Goal: Transaction & Acquisition: Purchase product/service

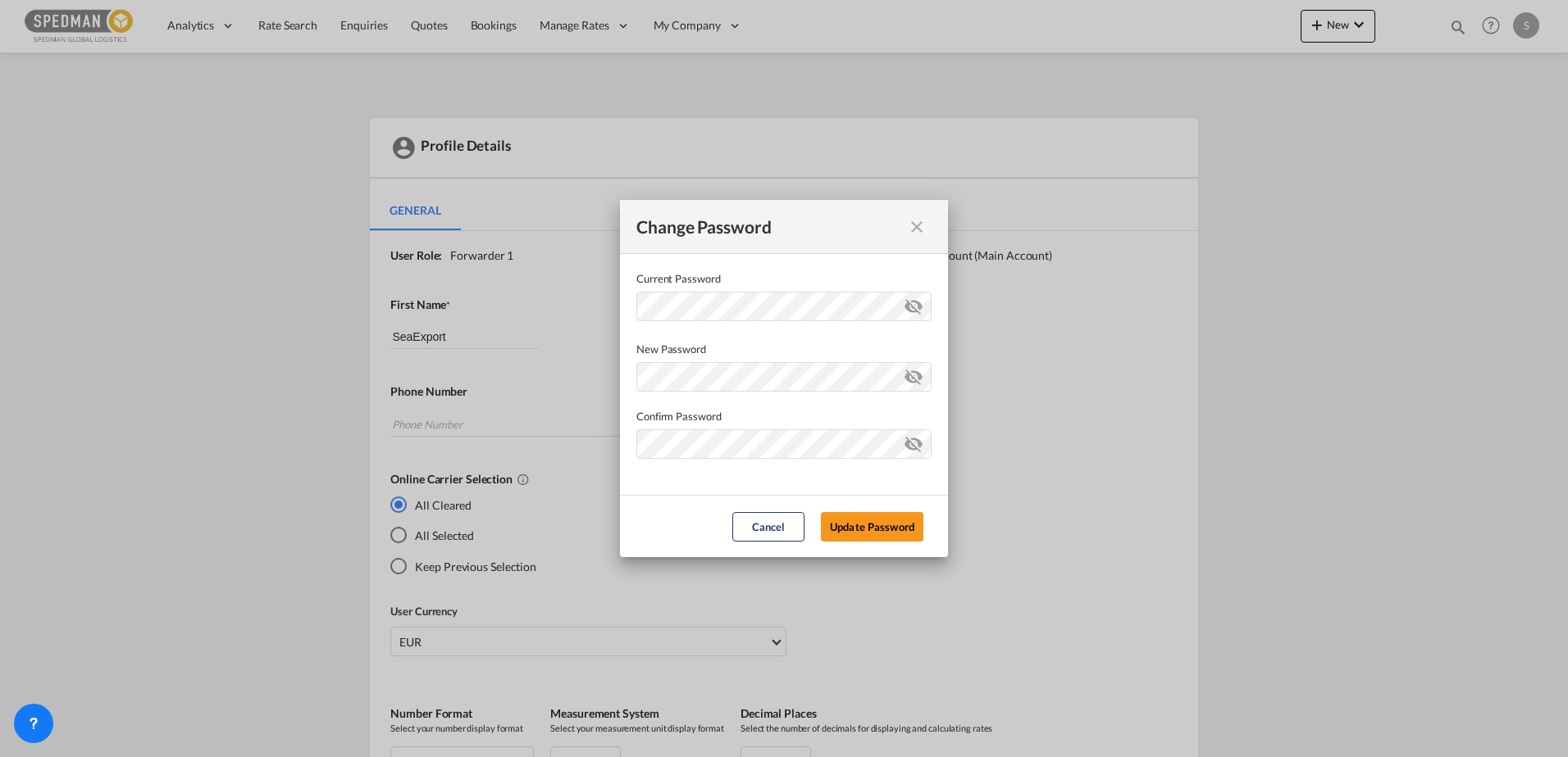
scroll to position [301, 0]
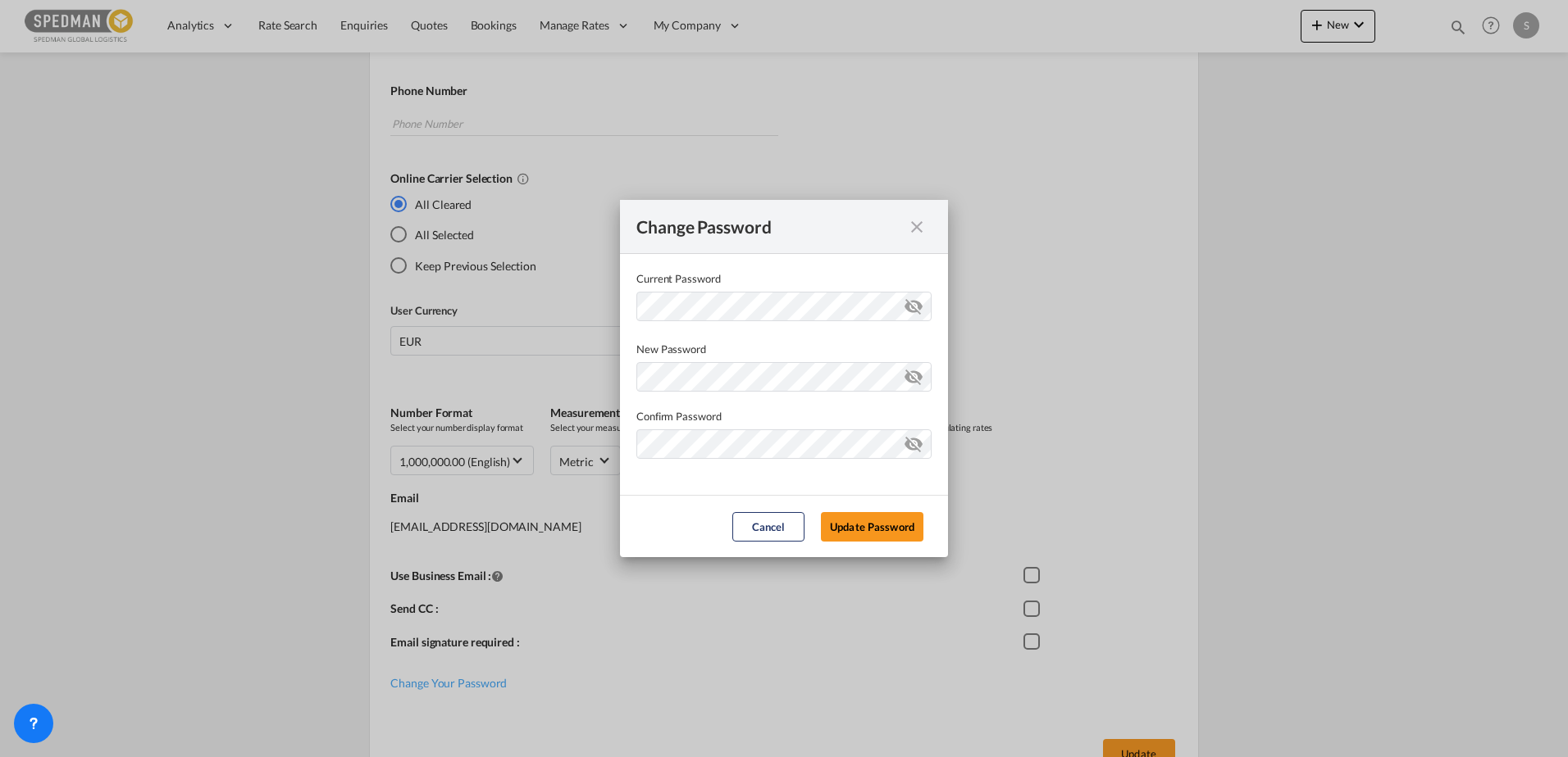
click at [923, 228] on md-icon "icon-close fg-AAA8AD cursor" at bounding box center [917, 227] width 20 height 20
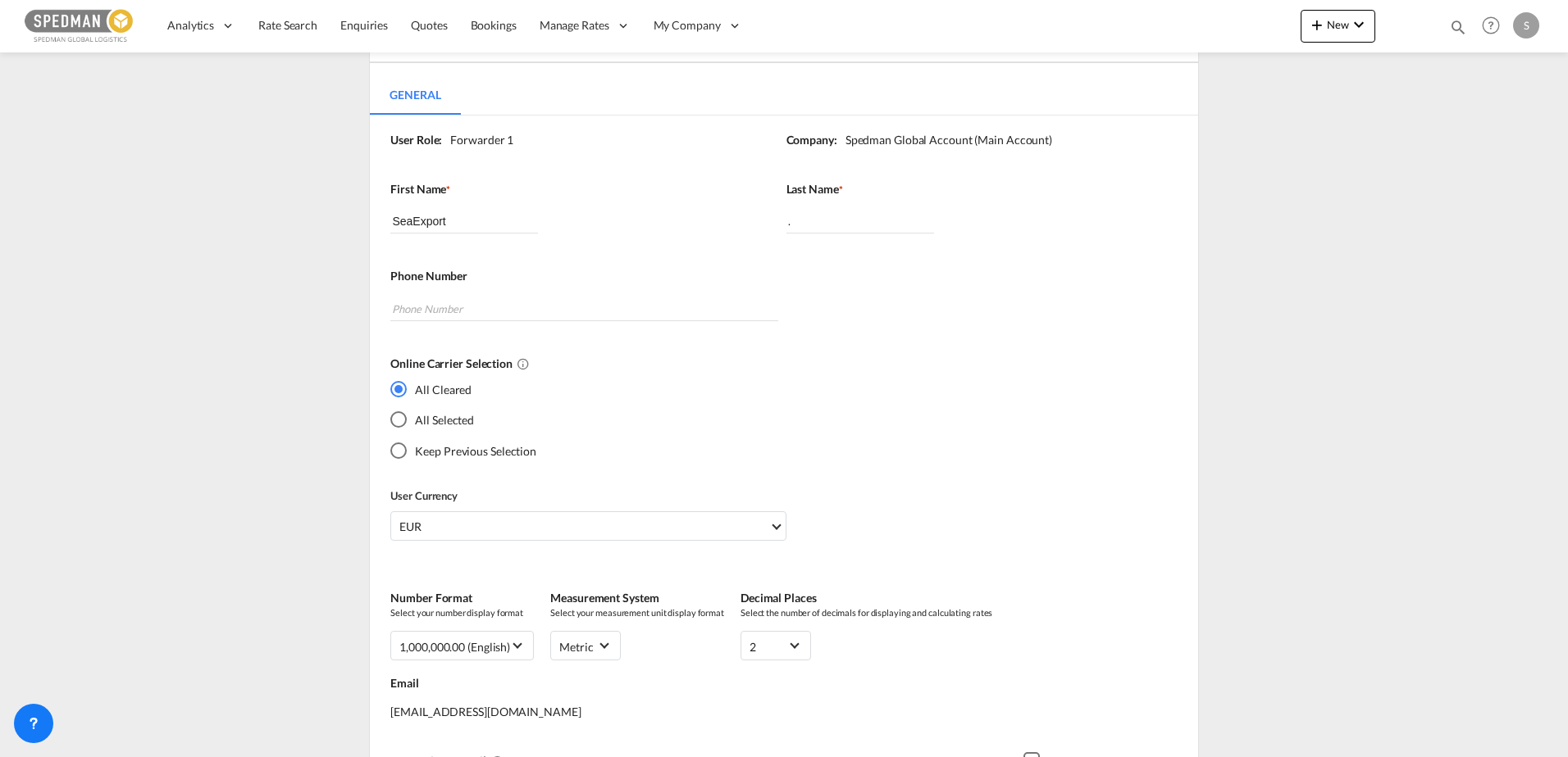
scroll to position [0, 0]
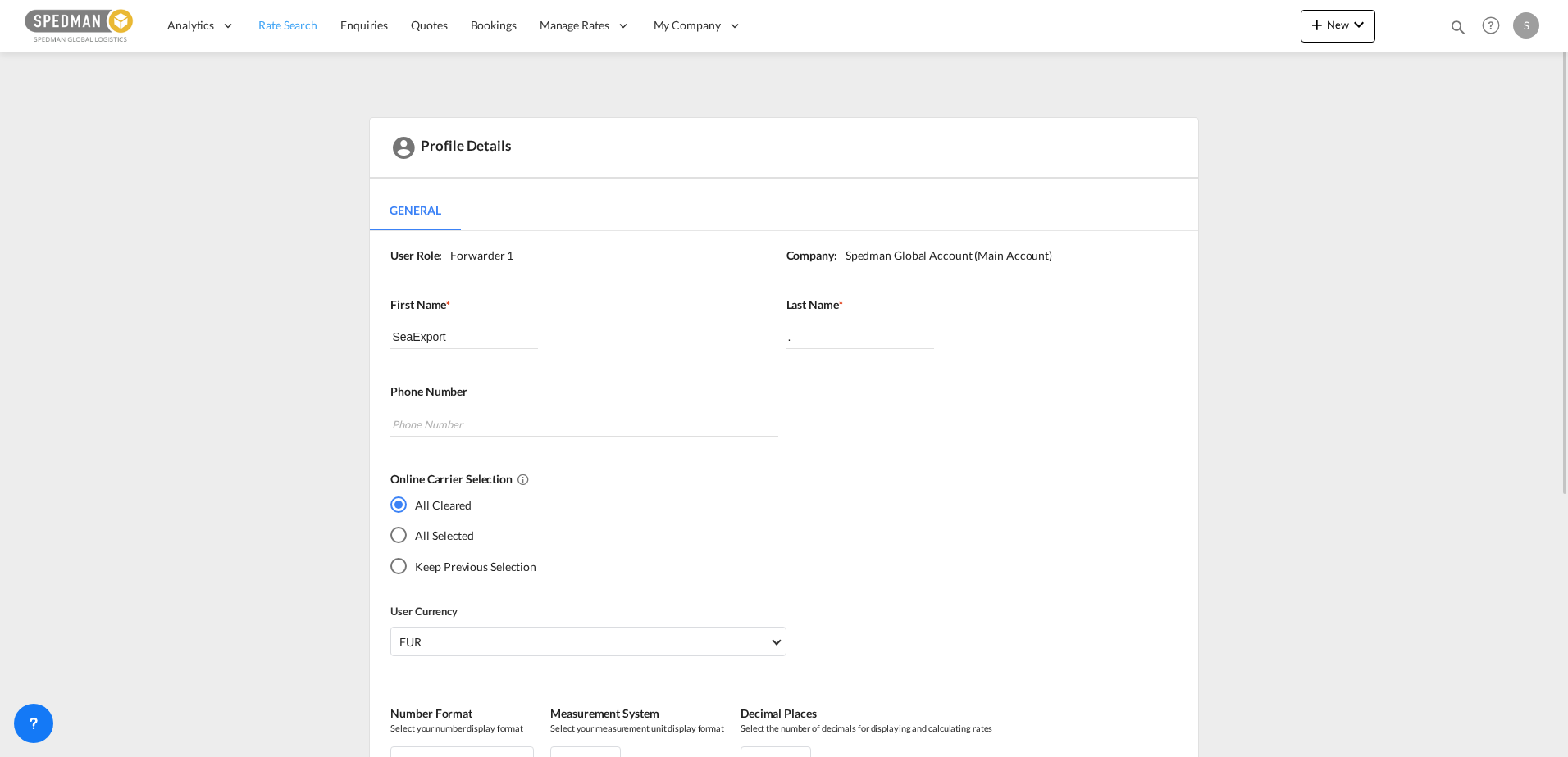
click at [304, 27] on span "Rate Search" at bounding box center [287, 25] width 59 height 14
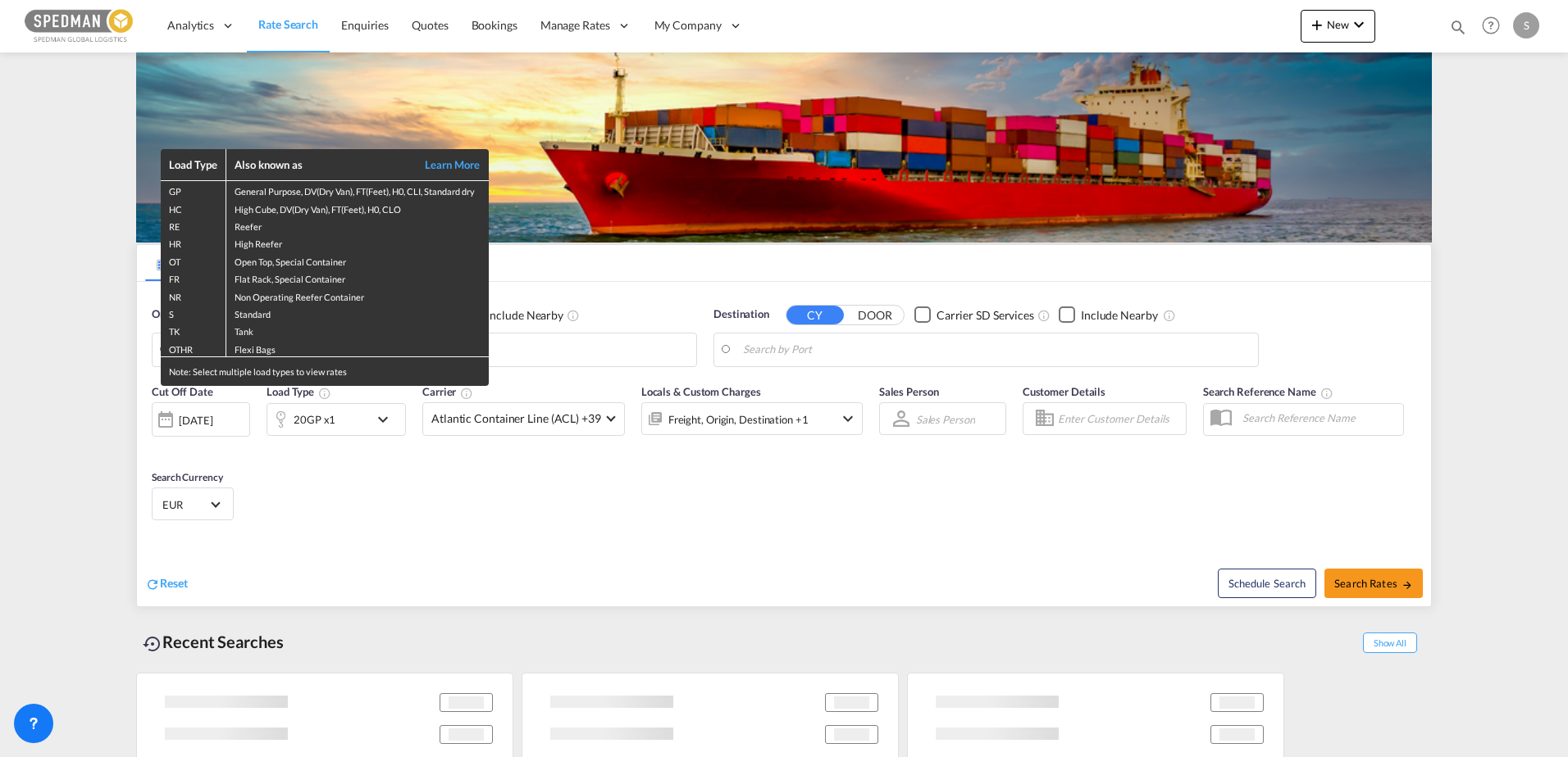
type input "[GEOGRAPHIC_DATA], NOKRS"
type input "Keelung (Chilung), TWKEL"
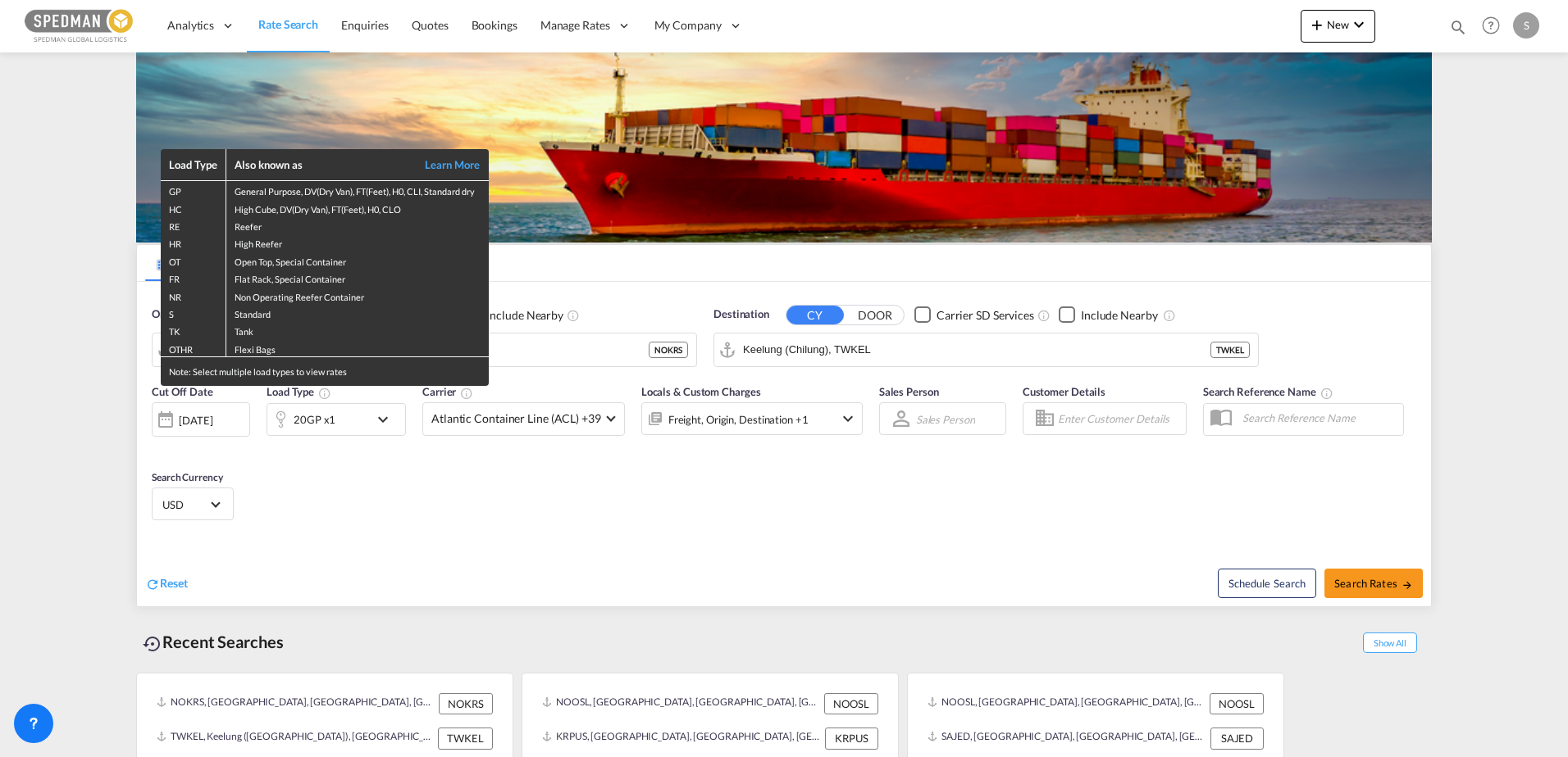
click at [552, 347] on div "Load Type Also known as Learn More GP General Purpose, DV(Dry Van), FT(Feet), H…" at bounding box center [784, 378] width 1568 height 757
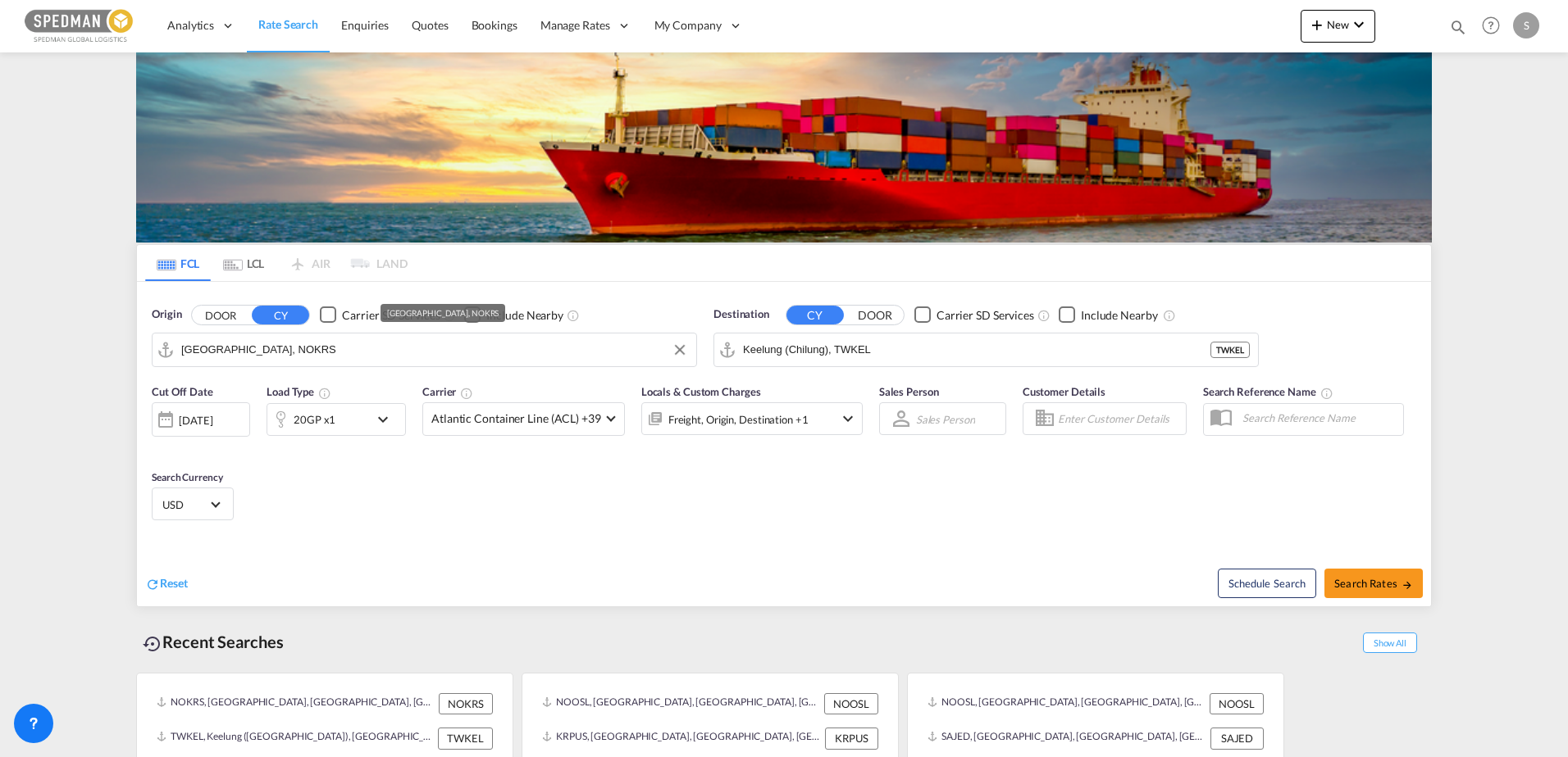
click at [552, 347] on input "[GEOGRAPHIC_DATA], NOKRS" at bounding box center [434, 350] width 507 height 25
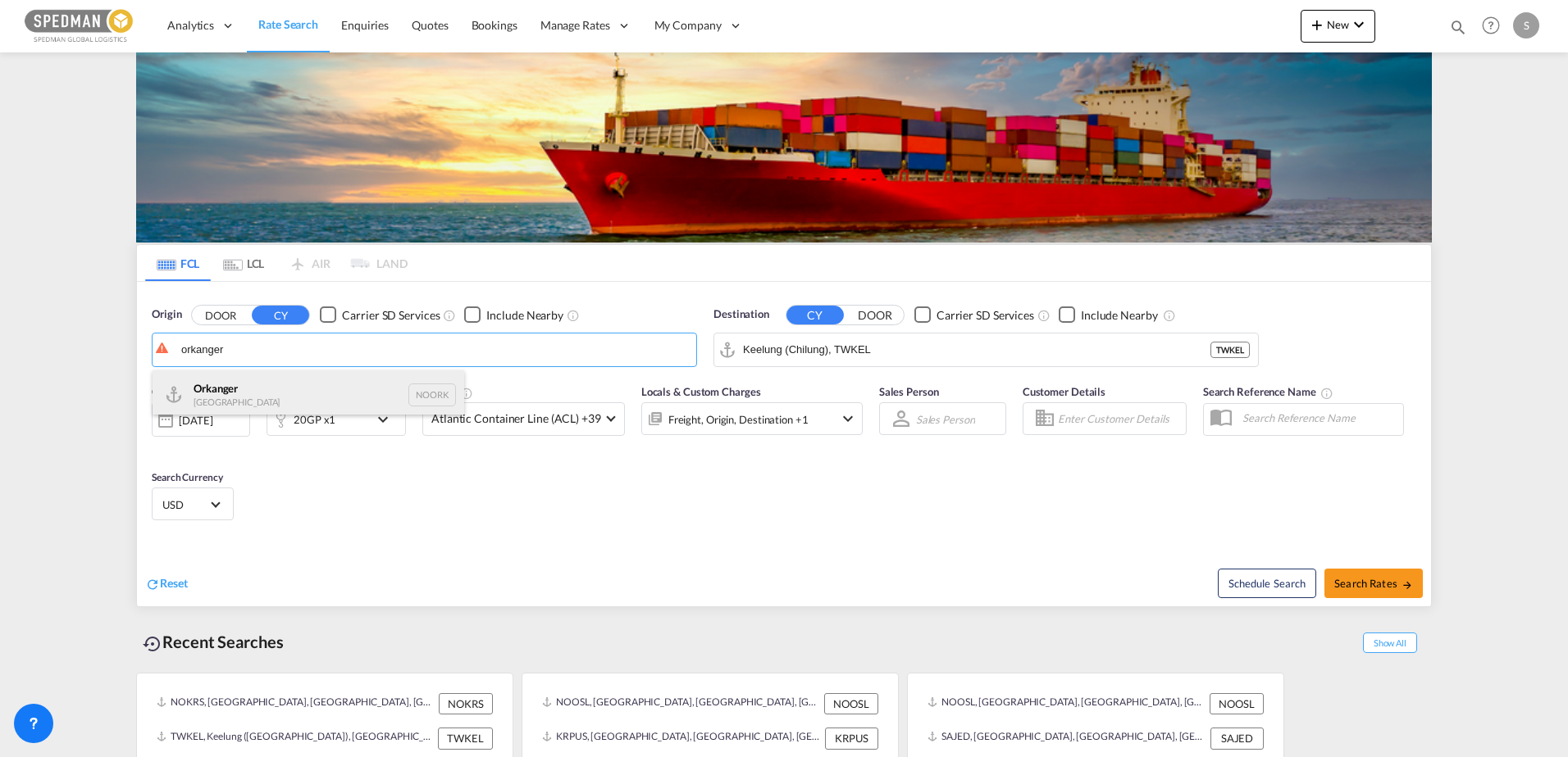
click at [340, 383] on div "Orkanger Norway NOORK" at bounding box center [309, 395] width 312 height 49
type input "[PERSON_NAME], NOORK"
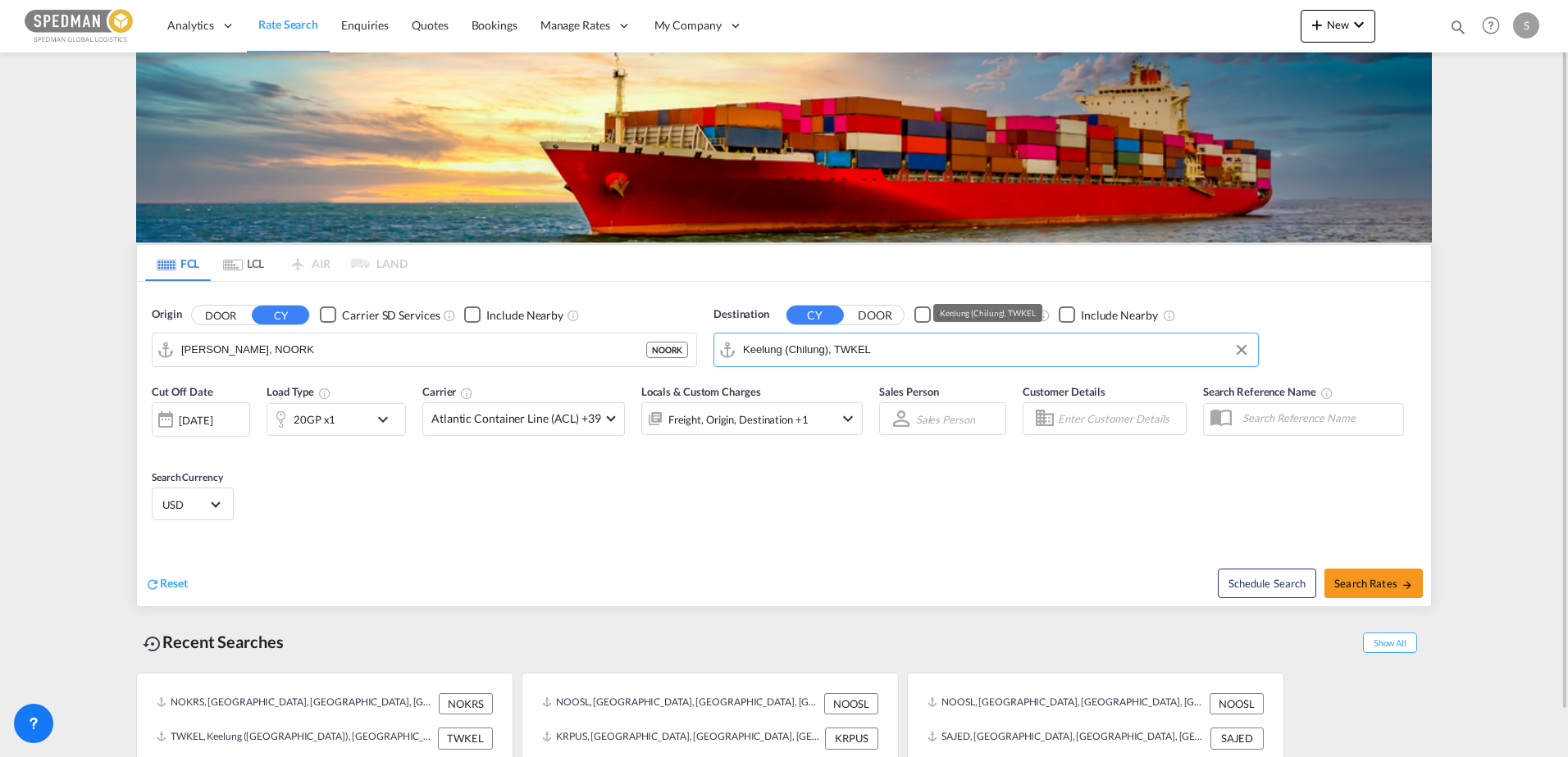
click at [881, 338] on input "Keelung (Chilung), TWKEL" at bounding box center [996, 350] width 507 height 25
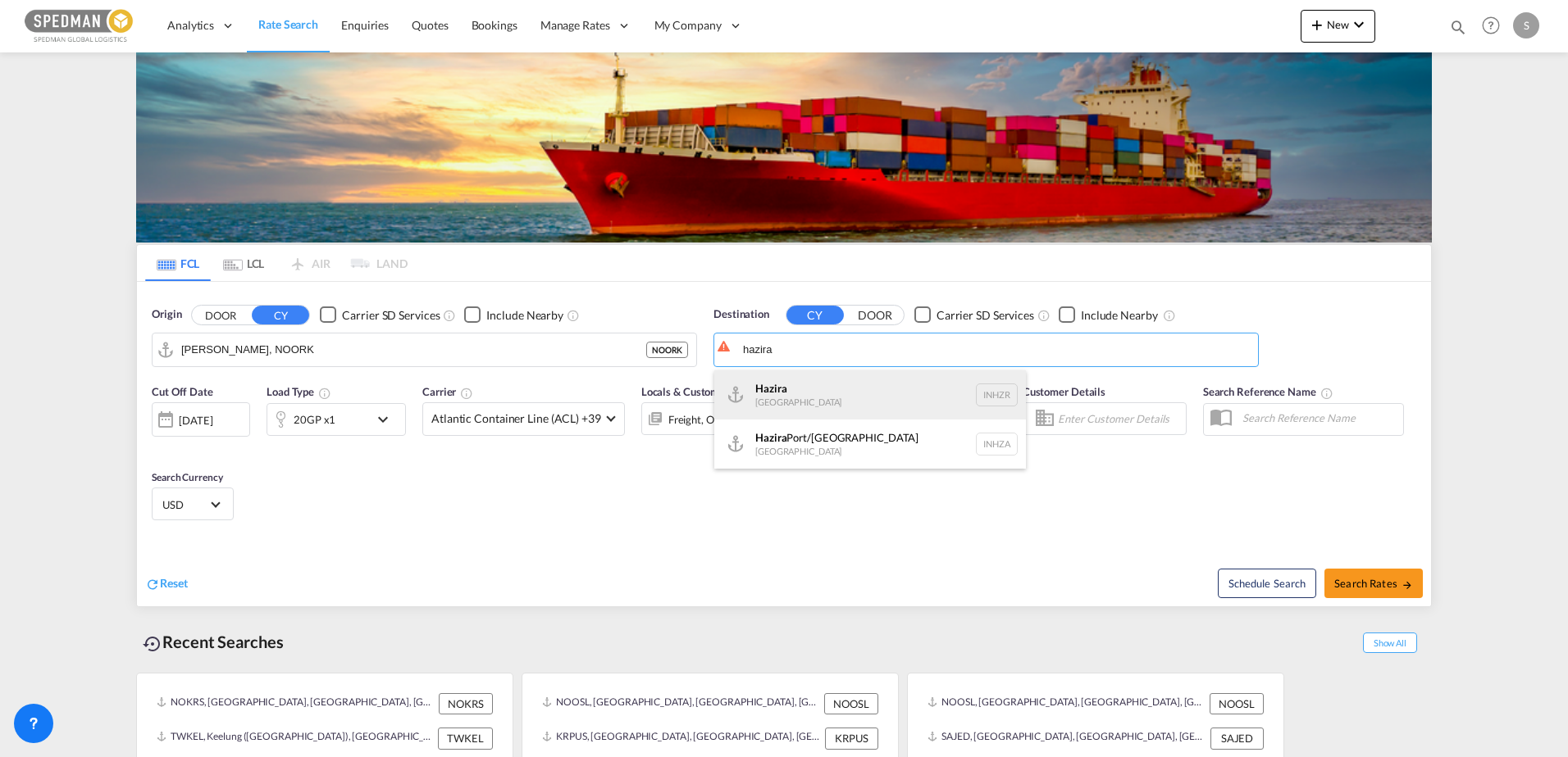
click at [830, 401] on div "Hazira [GEOGRAPHIC_DATA] INHZR" at bounding box center [870, 395] width 312 height 49
type input "Hazira, INHZR"
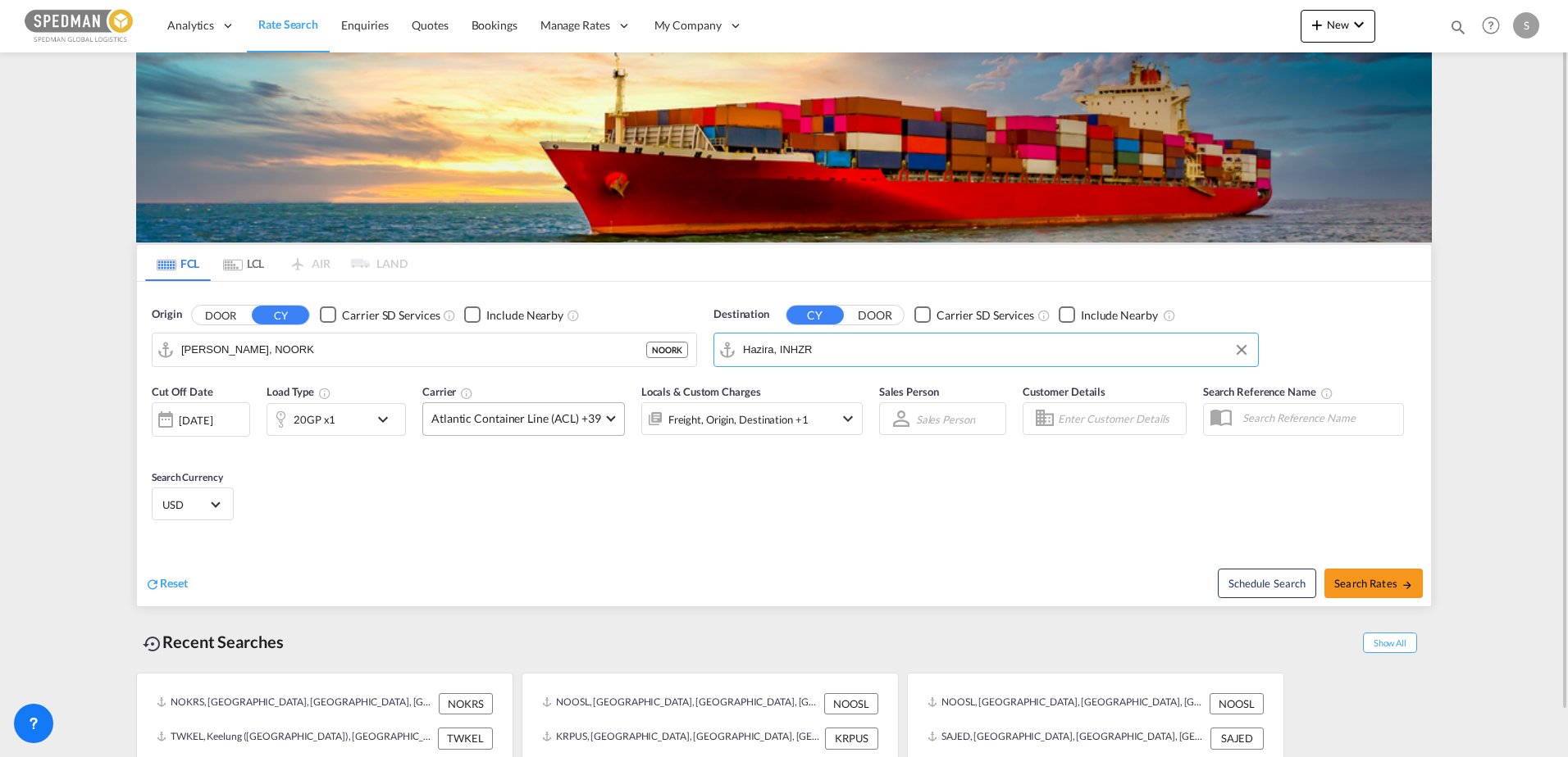
click at [525, 420] on span "Atlantic Container Line (ACL) +39" at bounding box center [516, 419] width 170 height 17
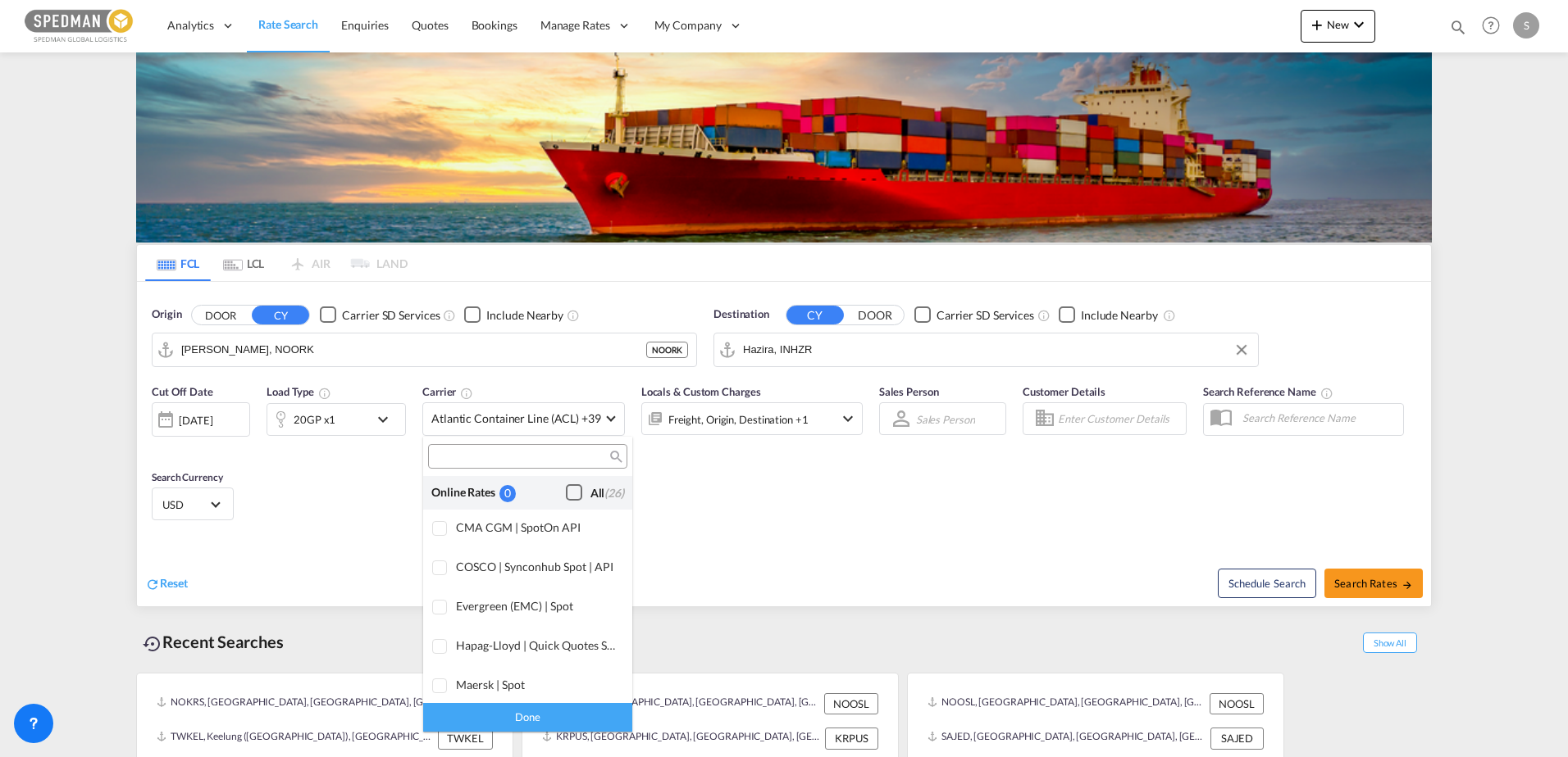
click at [566, 497] on div "Checkbox No Ink" at bounding box center [574, 493] width 17 height 17
click at [536, 708] on div "Done" at bounding box center [528, 717] width 209 height 29
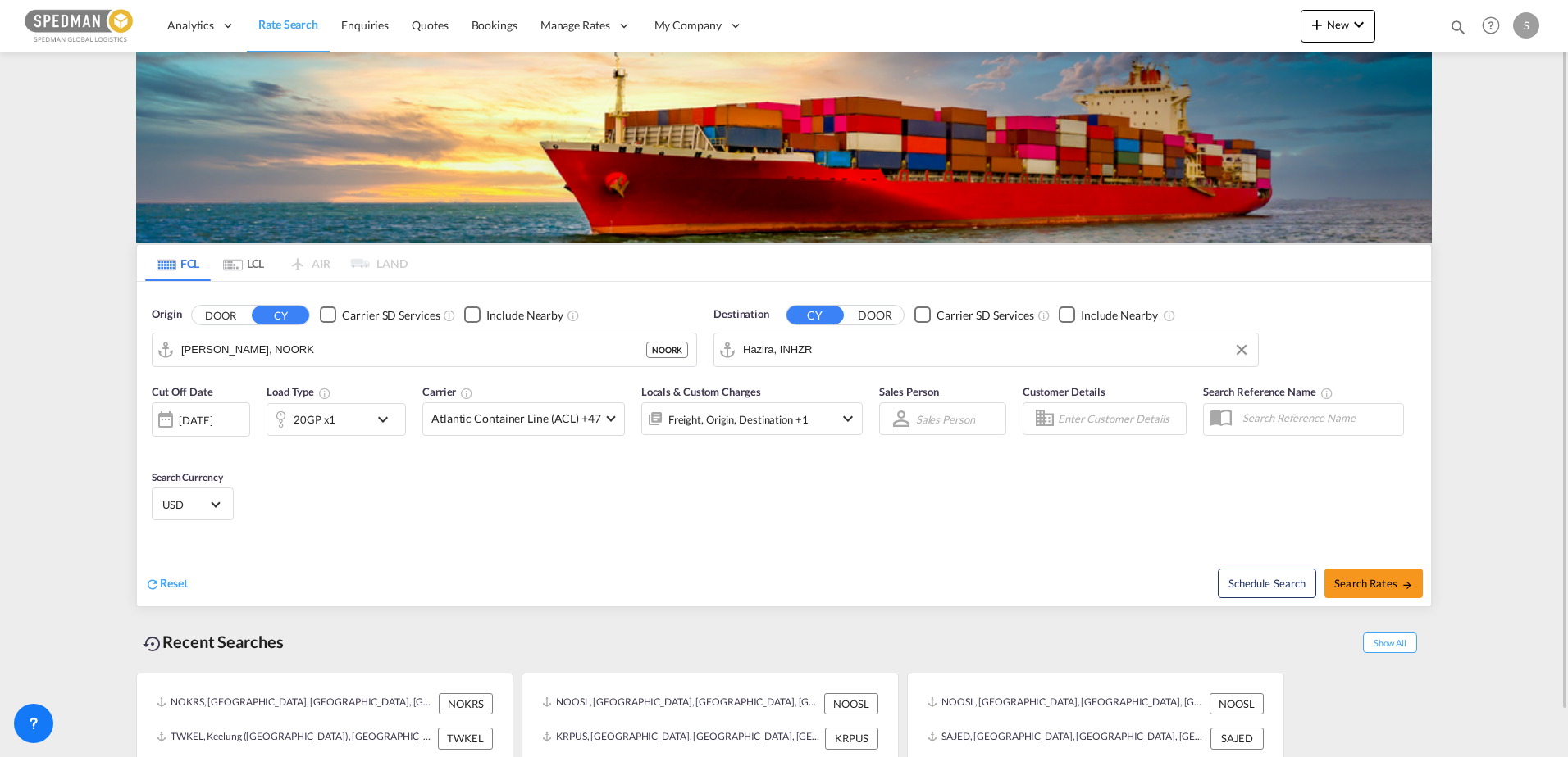
click at [356, 428] on div "20GP x1" at bounding box center [318, 420] width 102 height 33
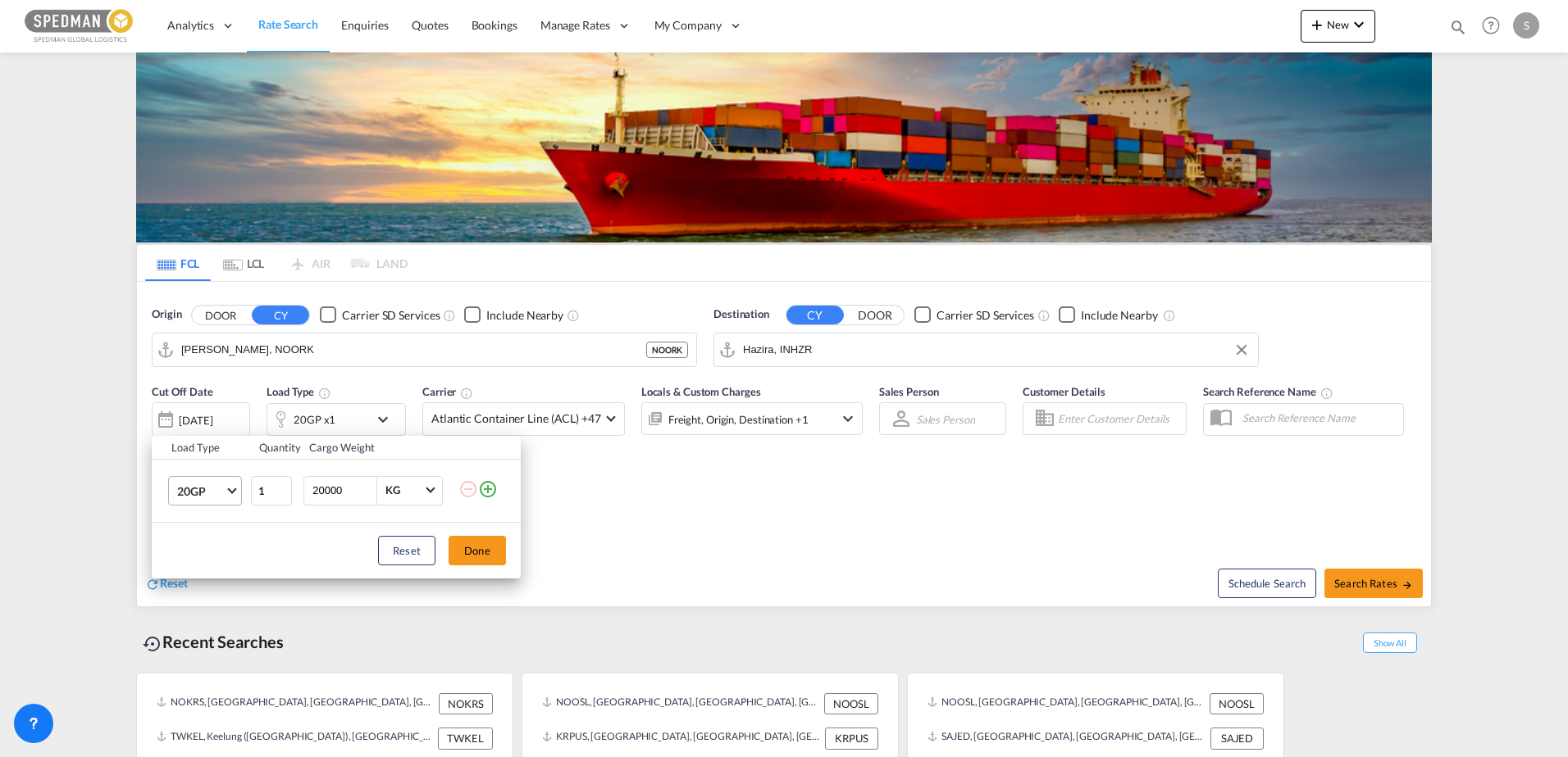
click at [228, 497] on md-select-value "20GP" at bounding box center [208, 491] width 66 height 28
click at [208, 575] on md-option "40HC" at bounding box center [220, 569] width 111 height 39
click at [485, 547] on button "Done" at bounding box center [477, 551] width 57 height 30
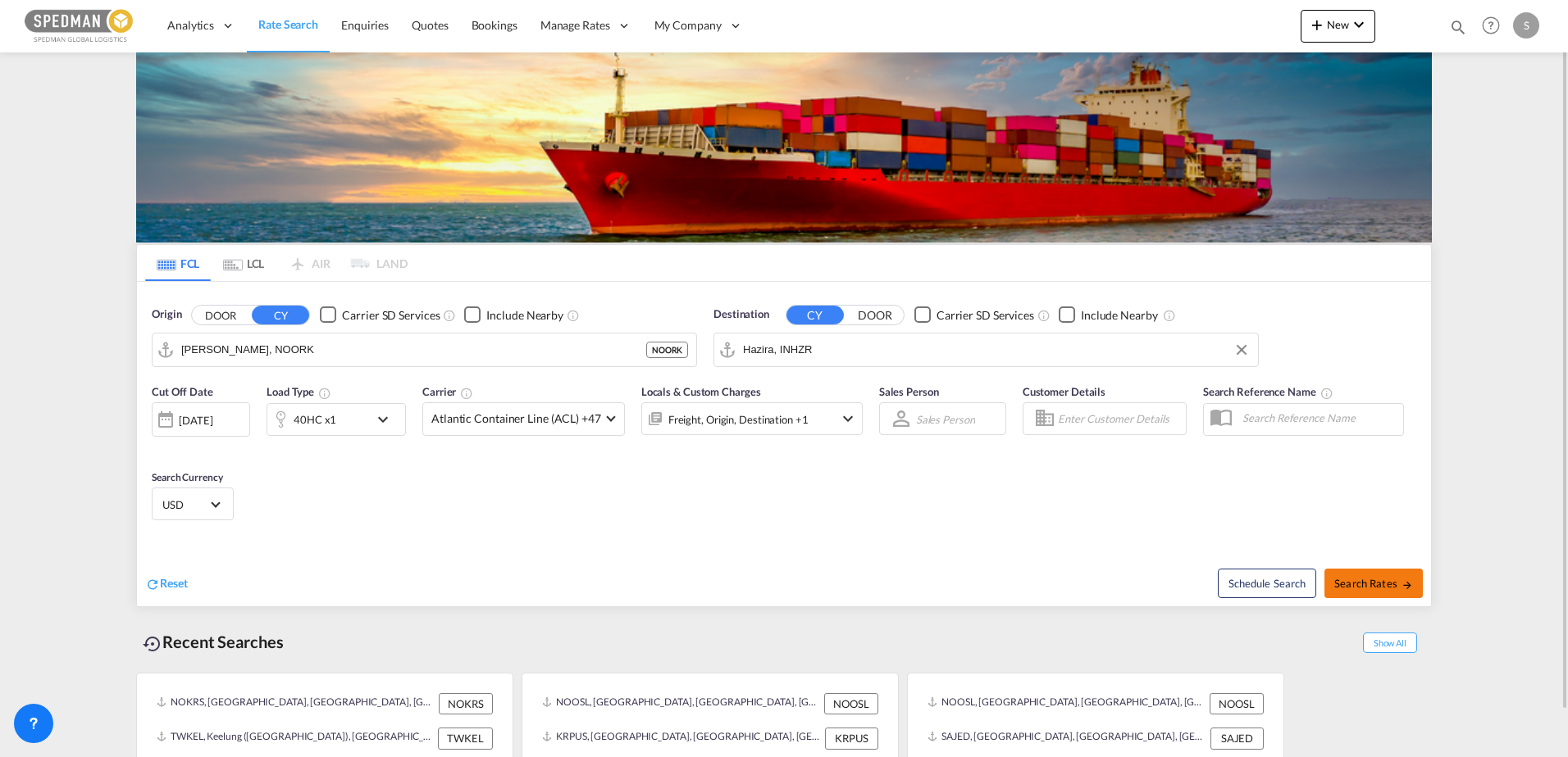
click at [1366, 585] on span "Search Rates" at bounding box center [1373, 584] width 79 height 13
type input "NOORK to INHZR / [DATE]"
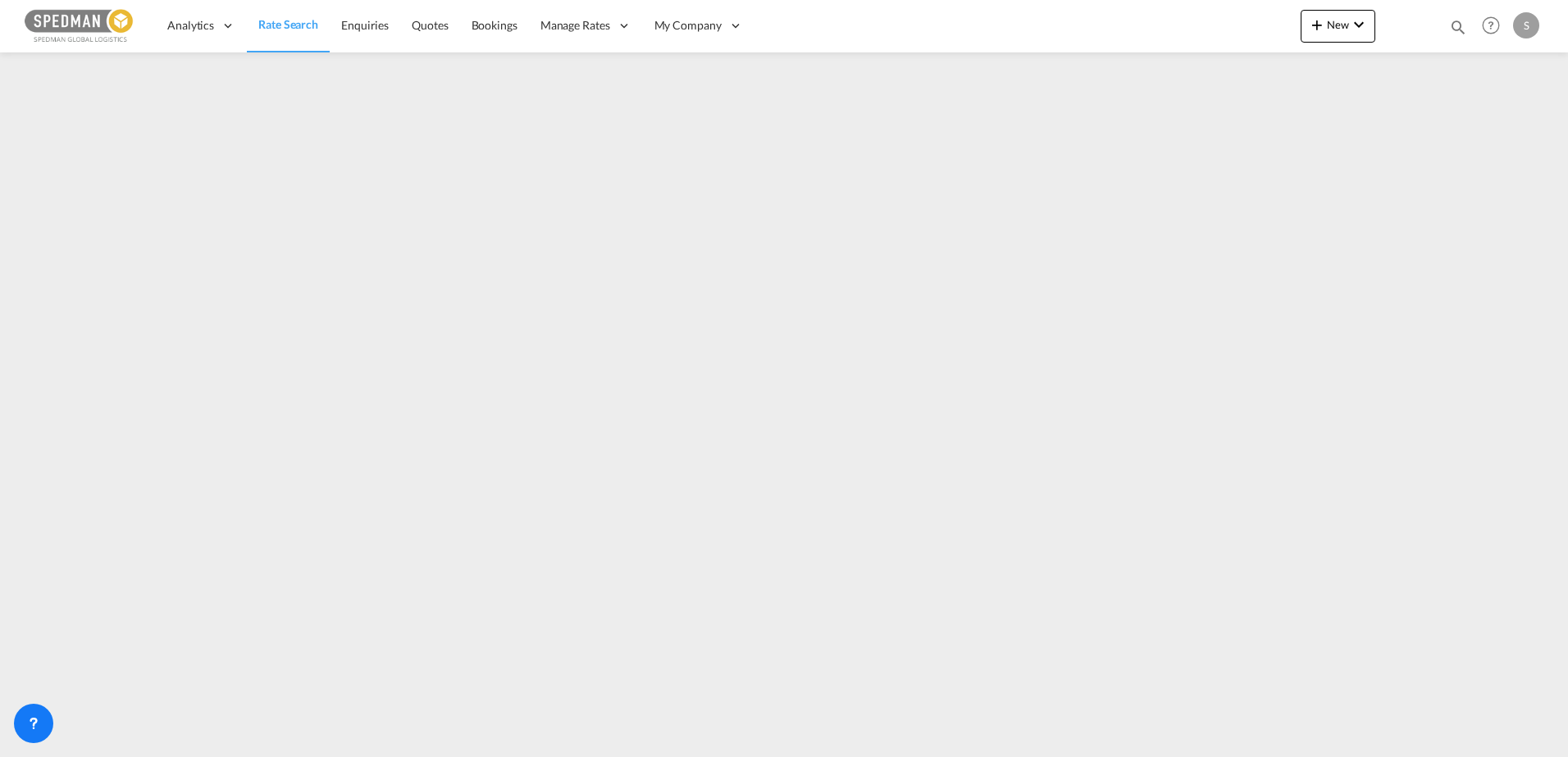
click at [280, 24] on span "Rate Search" at bounding box center [288, 24] width 60 height 14
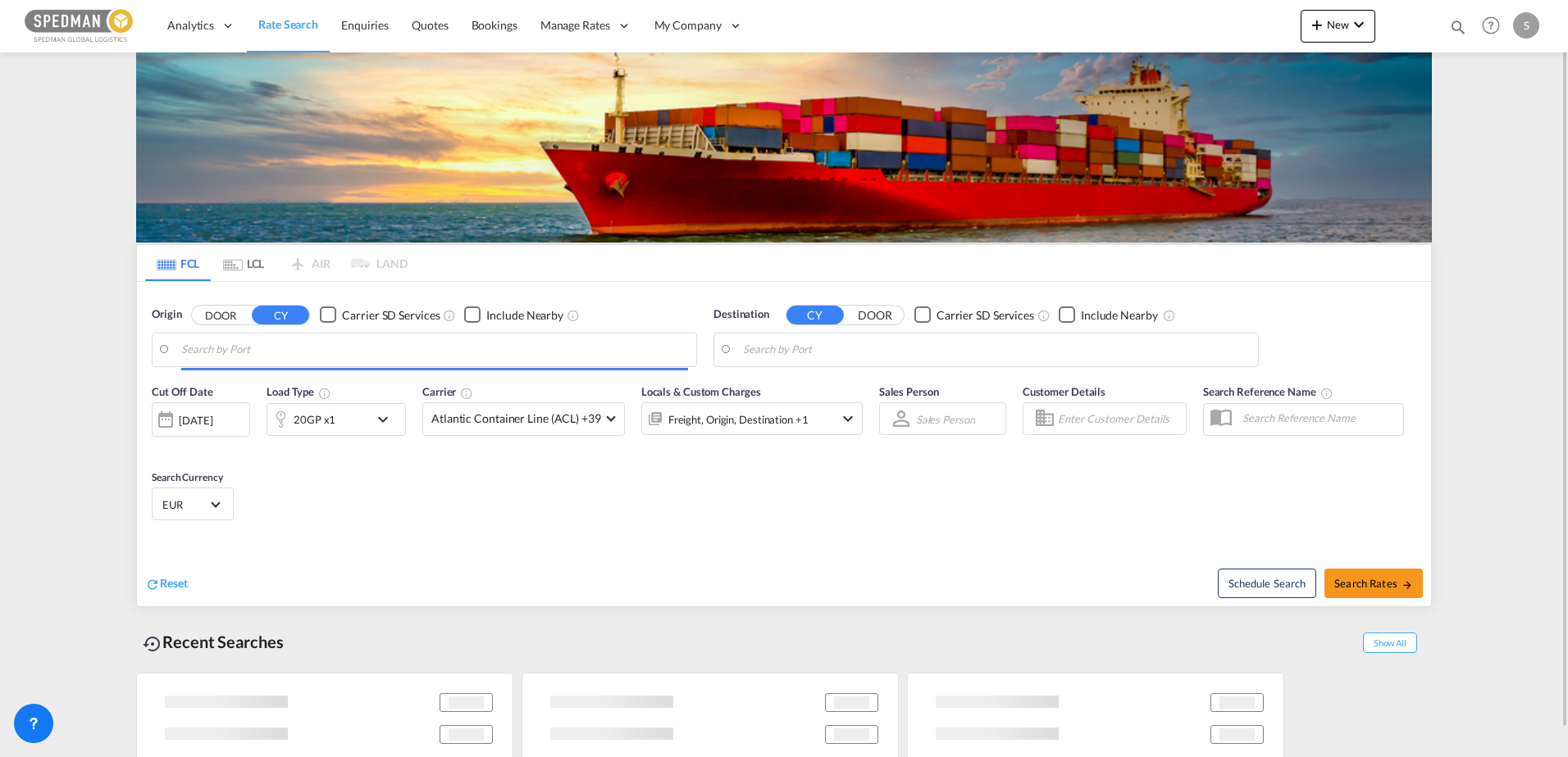
click at [273, 356] on body "Analytics Dashboard Rate Search Enquiries Quotes Bookings" at bounding box center [784, 378] width 1568 height 757
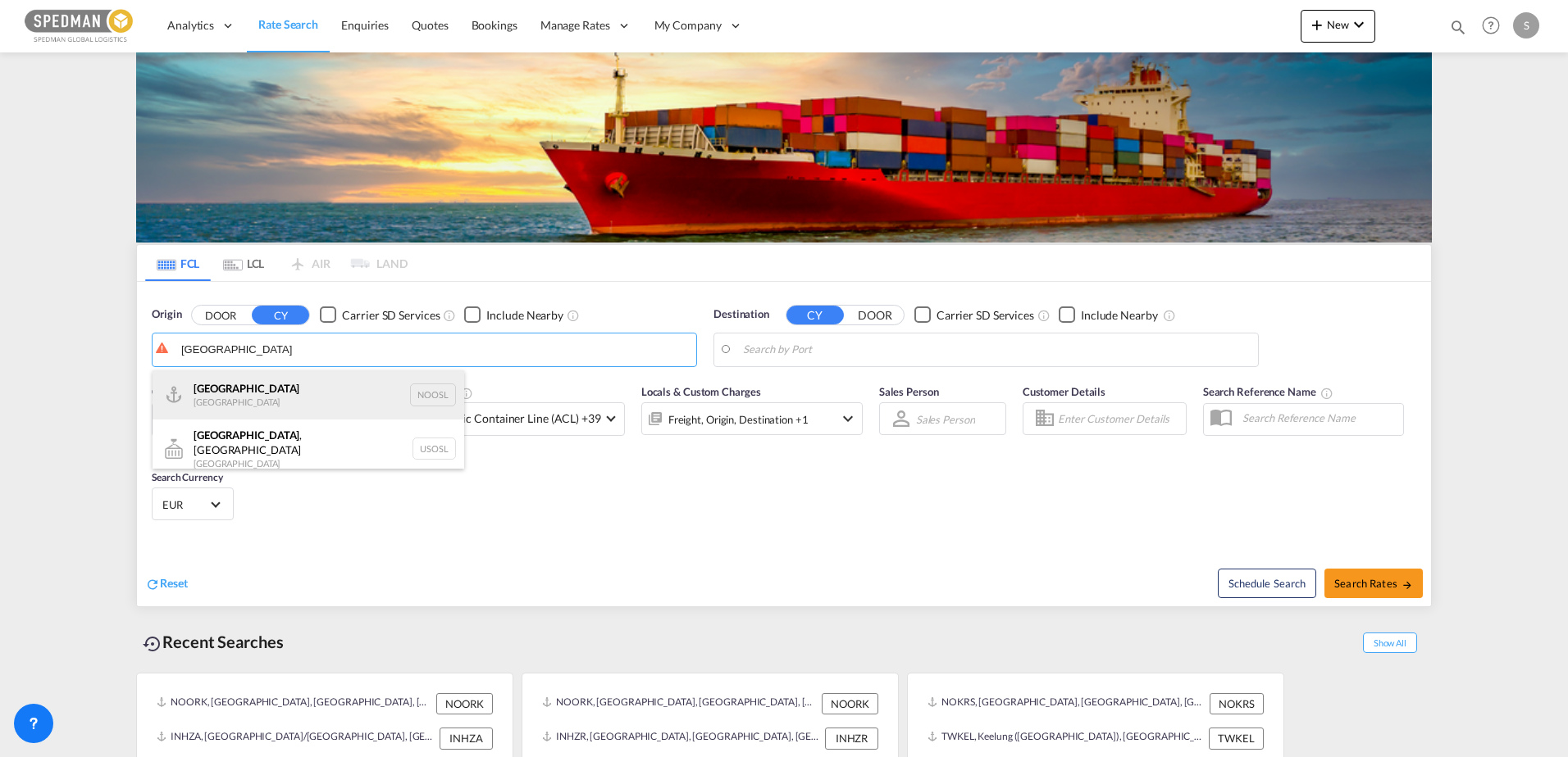
click at [260, 402] on div "[GEOGRAPHIC_DATA] [GEOGRAPHIC_DATA] NOOSL" at bounding box center [309, 395] width 312 height 49
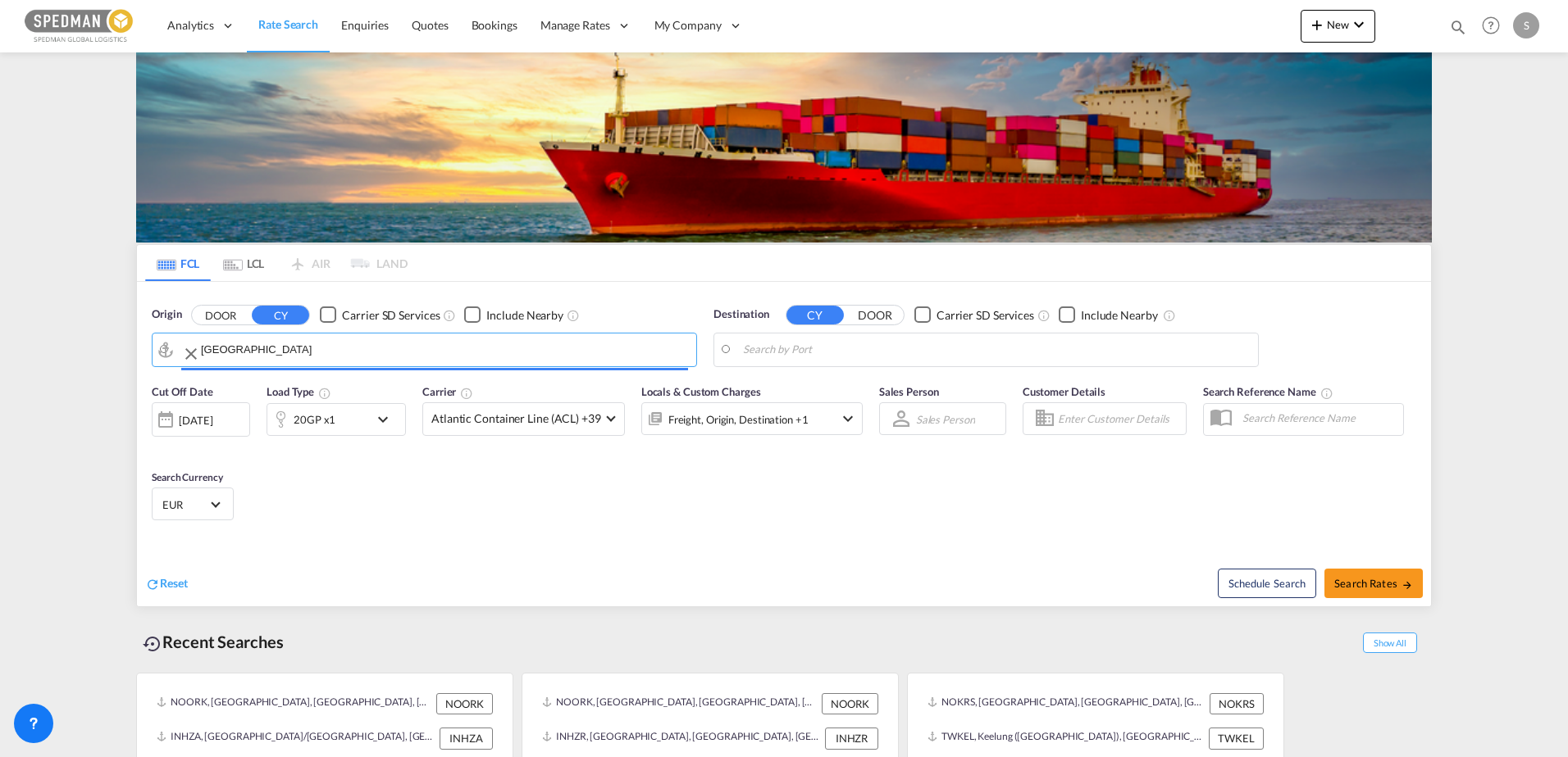
type input "[GEOGRAPHIC_DATA], NOOSL"
click at [745, 337] on body "Analytics Dashboard Rate Search Enquiries Quotes Bookings" at bounding box center [784, 378] width 1568 height 757
drag, startPoint x: 799, startPoint y: 348, endPoint x: 705, endPoint y: 357, distance: 94.4
click at [874, 344] on body "Analytics Dashboard Rate Search Enquiries Quotes Bookings" at bounding box center [784, 378] width 1568 height 757
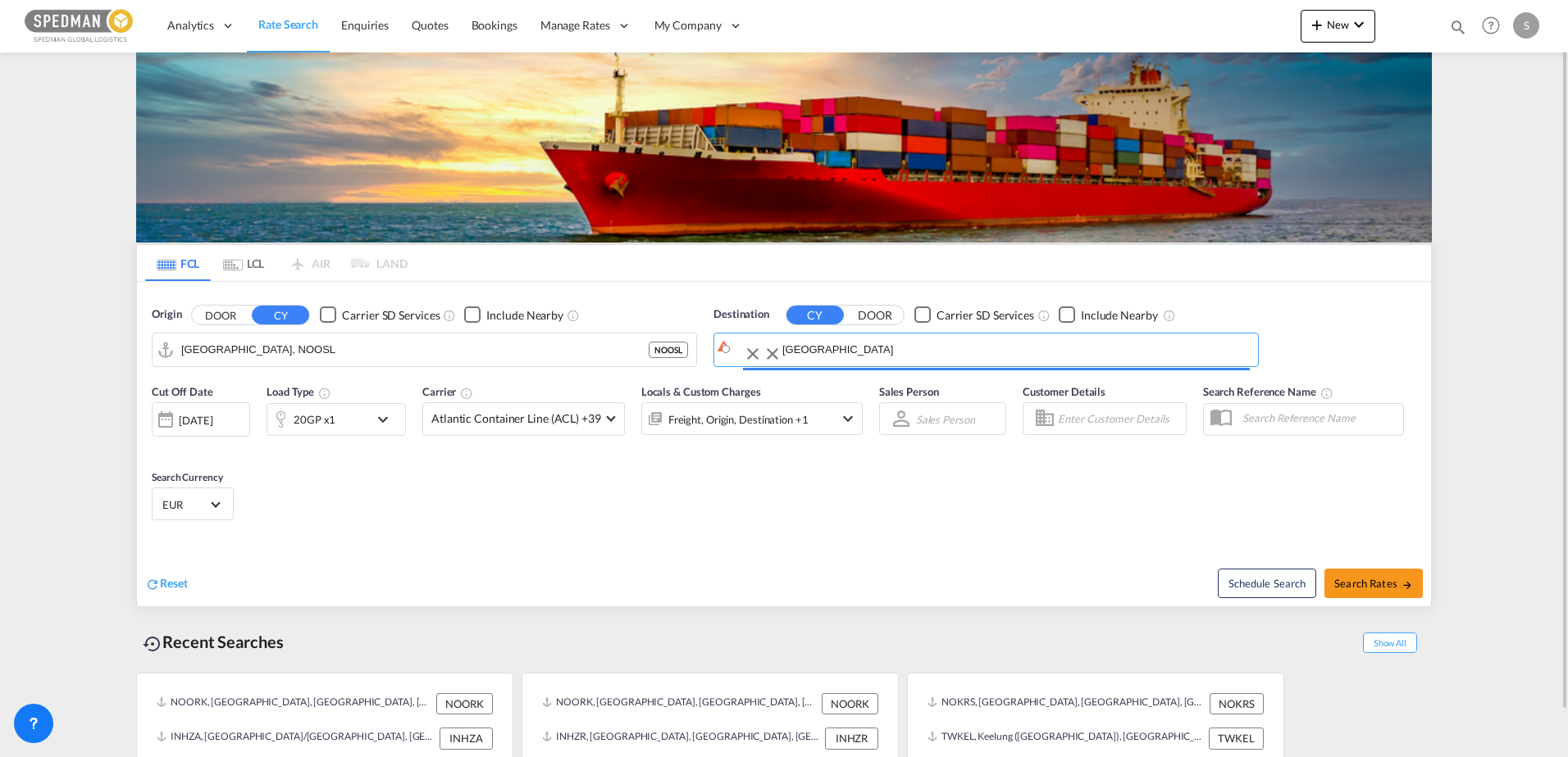
click at [874, 344] on input "[GEOGRAPHIC_DATA]" at bounding box center [1016, 350] width 468 height 25
click at [874, 344] on input "[GEOGRAPHIC_DATA]" at bounding box center [996, 350] width 507 height 25
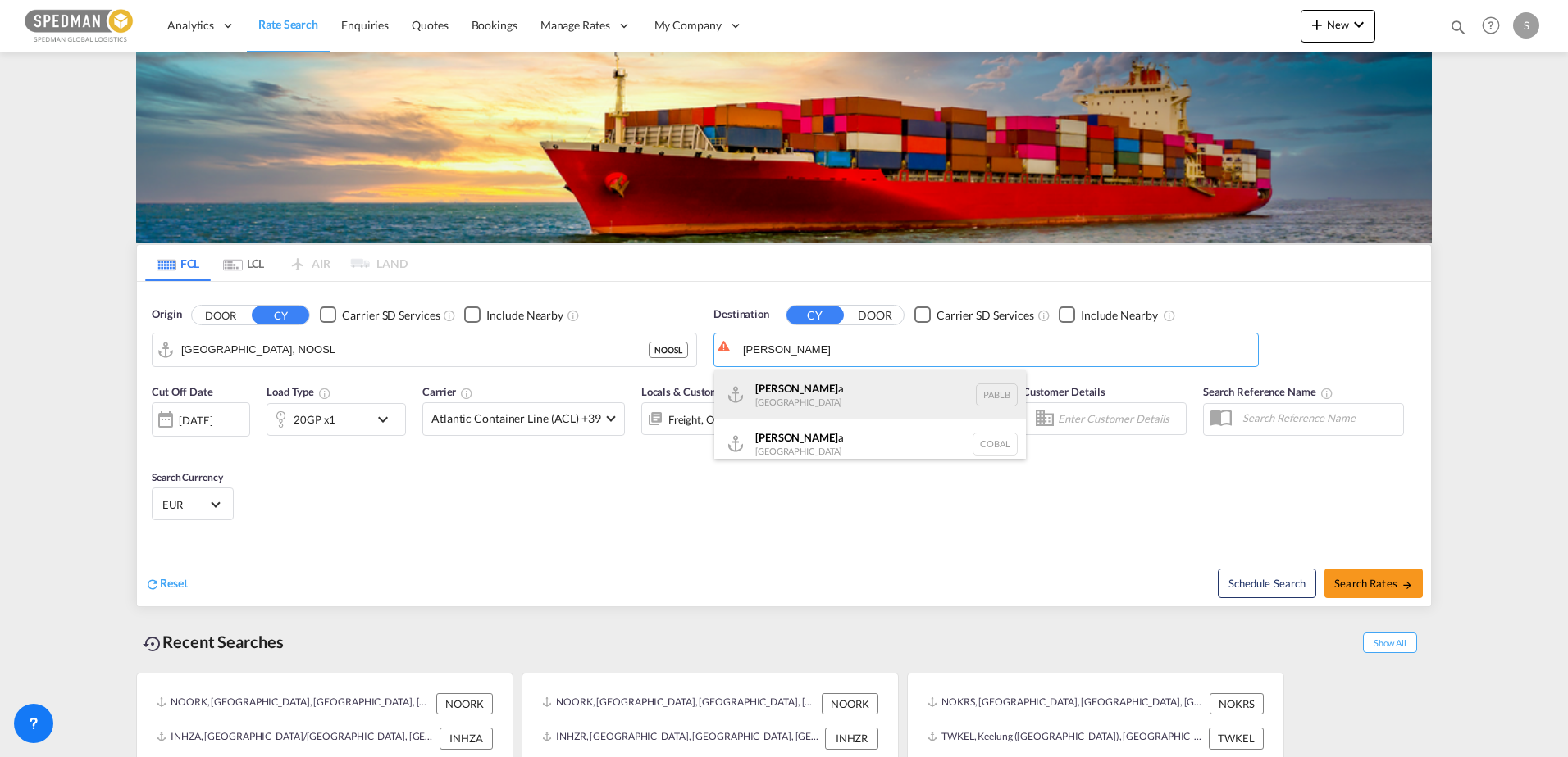
click at [826, 386] on div "[PERSON_NAME] a [GEOGRAPHIC_DATA] [GEOGRAPHIC_DATA]" at bounding box center [870, 395] width 312 height 49
type input "Balboa, PABLB"
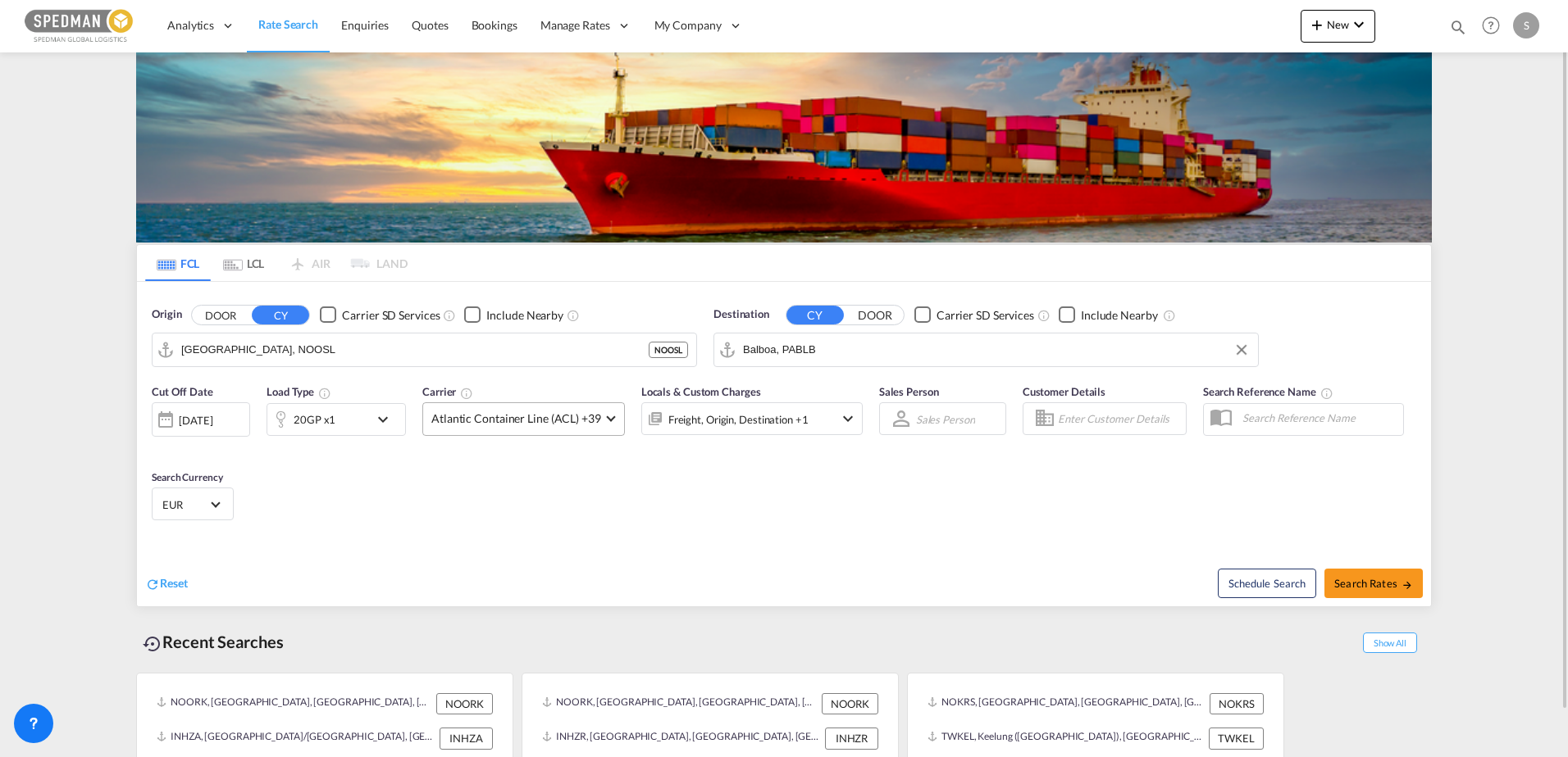
click at [468, 414] on span "Atlantic Container Line (ACL) +39" at bounding box center [516, 419] width 170 height 17
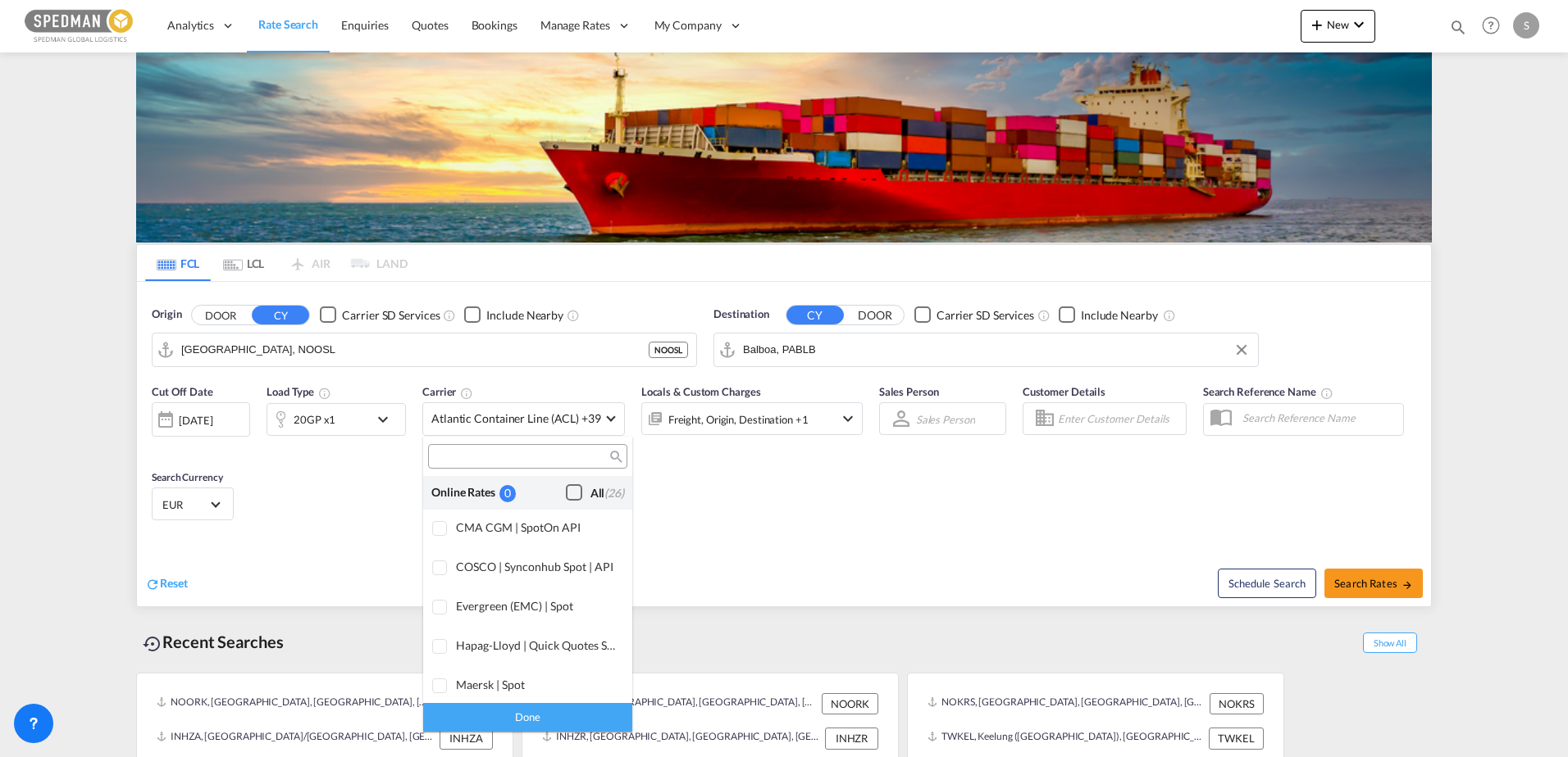
click at [566, 495] on div "Checkbox No Ink" at bounding box center [574, 493] width 17 height 17
click at [523, 711] on div "Done" at bounding box center [528, 717] width 209 height 29
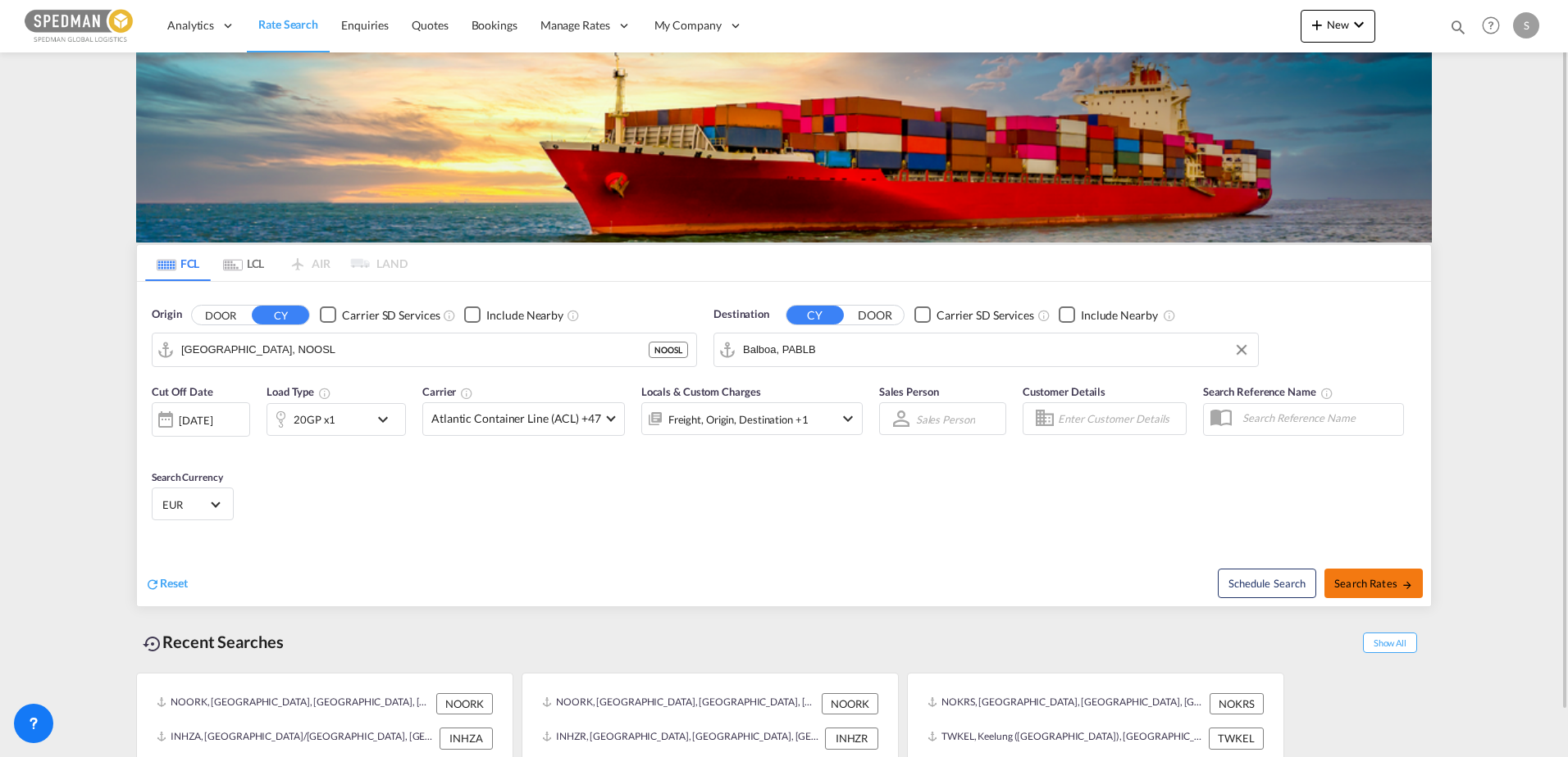
click at [1405, 584] on md-icon "icon-arrow-right" at bounding box center [1408, 585] width 12 height 12
type input "NOOSL to PABLB / [DATE]"
